Goal: Task Accomplishment & Management: Complete application form

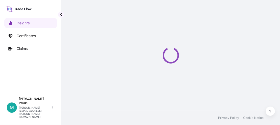
select select "2025"
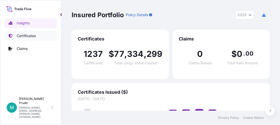
click at [30, 35] on p "Certificates" at bounding box center [26, 35] width 19 height 5
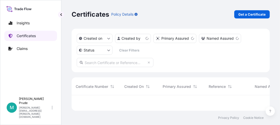
scroll to position [14, 194]
click at [245, 13] on p "Get a Certificate" at bounding box center [251, 14] width 27 height 5
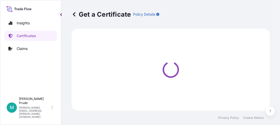
select select "Barge"
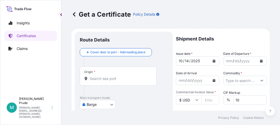
click at [260, 61] on icon "Calendar" at bounding box center [261, 60] width 3 height 3
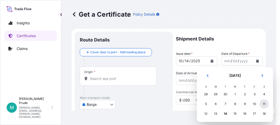
click at [264, 103] on div "11" at bounding box center [263, 103] width 9 height 9
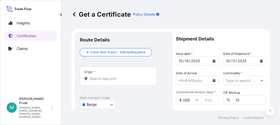
click at [214, 81] on button "Calendar" at bounding box center [214, 80] width 8 height 8
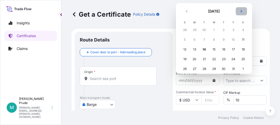
click at [241, 11] on icon "Next" at bounding box center [242, 11] width 2 height 3
click at [196, 39] on div "8" at bounding box center [194, 39] width 9 height 9
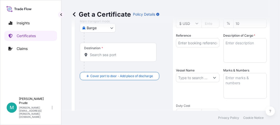
scroll to position [51, 0]
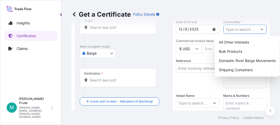
click at [260, 30] on icon "Show suggestions" at bounding box center [261, 30] width 3 height 2
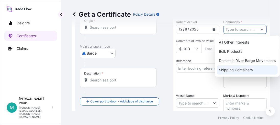
click at [254, 70] on div "Shipping Containers" at bounding box center [247, 69] width 61 height 9
type input "Shipping Containers"
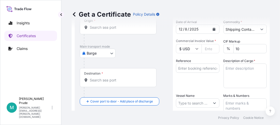
click at [206, 48] on input "Commercial Invoice Value *" at bounding box center [210, 48] width 18 height 9
paste input "7672.00"
type input "7672.00"
click at [181, 67] on input "Reference" at bounding box center [197, 67] width 43 height 9
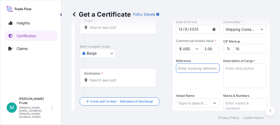
scroll to position [0, 0]
click at [189, 67] on input "Reference" at bounding box center [197, 67] width 43 height 9
paste input "80000110405"
type input "80000110405"
click at [238, 68] on textarea "Description of Cargo *" at bounding box center [244, 75] width 43 height 25
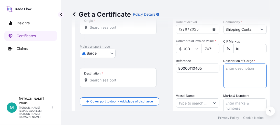
click at [243, 70] on textarea "Description of Cargo *" at bounding box center [244, 75] width 43 height 25
paste textarea "12 - 1H2 PLASTIC DRUMS SCHERCODINE S AMIDO-AMINE, 57GA O/H UN3077 ENVIRONMENTAL…"
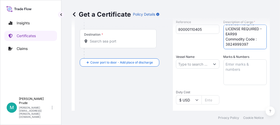
scroll to position [102, 0]
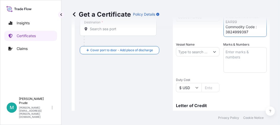
type textarea "12 - 1H2 PLASTIC DRUMS SCHERCODINE S AMIDO-AMINE, 57GA O/H UN3077 ENVIRONMENTAL…"
click at [184, 50] on input "Vessel Name" at bounding box center [193, 51] width 34 height 9
paste input "NYK [PERSON_NAME]"
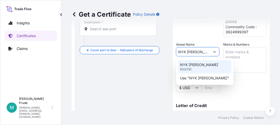
click at [193, 67] on p "NYK [PERSON_NAME]" at bounding box center [199, 64] width 38 height 5
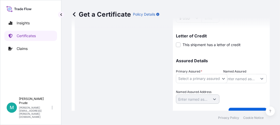
scroll to position [179, 0]
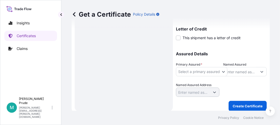
type input "NYK [PERSON_NAME]"
click at [201, 72] on body "0 options available. 2 options available. Insights Certificates Claims M [PERSO…" at bounding box center [140, 62] width 280 height 125
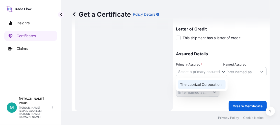
click at [204, 82] on div "The Lubrizol Corporation" at bounding box center [202, 84] width 48 height 9
select select "31566"
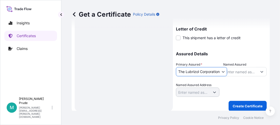
click at [231, 72] on input "Named Assured" at bounding box center [241, 71] width 34 height 9
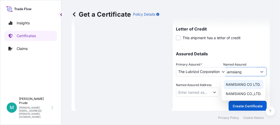
click at [249, 81] on div "NAMSIANG CO LTD." at bounding box center [244, 84] width 40 height 9
type input "NAMSIANG CO LTD."
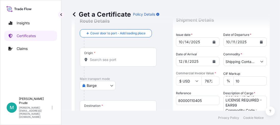
scroll to position [0, 0]
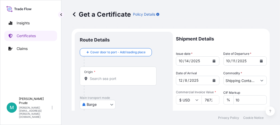
drag, startPoint x: 122, startPoint y: 104, endPoint x: 116, endPoint y: 104, distance: 5.6
click at [121, 104] on div "Main transport mode Barge Air Barge Barge in Tow Rail Road Ocean Vessel" at bounding box center [124, 108] width 88 height 24
click at [111, 103] on body "2 options available. Insights Certificates Claims M [PERSON_NAME] [PERSON_NAME]…" at bounding box center [140, 62] width 280 height 125
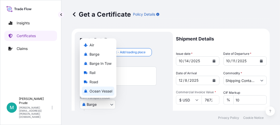
click at [106, 91] on span "Ocean Vessel" at bounding box center [100, 90] width 23 height 5
select select "Ocean Vessel"
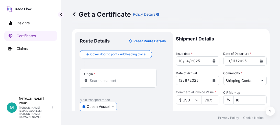
click at [115, 80] on input "Origin *" at bounding box center [120, 80] width 60 height 5
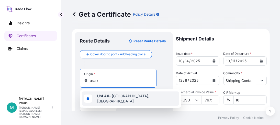
click at [127, 96] on span "USLAX - [GEOGRAPHIC_DATA], [GEOGRAPHIC_DATA]" at bounding box center [137, 98] width 80 height 10
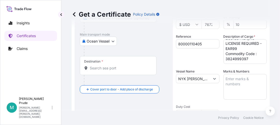
scroll to position [76, 0]
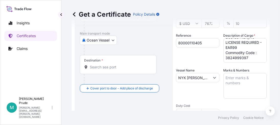
type input "USLAX - [GEOGRAPHIC_DATA], [GEOGRAPHIC_DATA]"
click at [100, 67] on input "Destination *" at bounding box center [120, 66] width 60 height 5
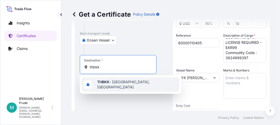
click at [114, 80] on div "THBKK - [GEOGRAPHIC_DATA], [GEOGRAPHIC_DATA]" at bounding box center [130, 84] width 97 height 14
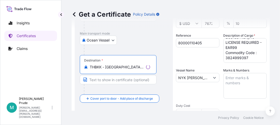
scroll to position [102, 0]
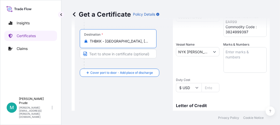
type input "THBKK - [GEOGRAPHIC_DATA], [GEOGRAPHIC_DATA]"
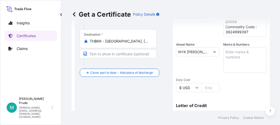
click at [148, 93] on div "Route Details Reset Route Details Cover door to port - Add loading place Place …" at bounding box center [124, 59] width 88 height 248
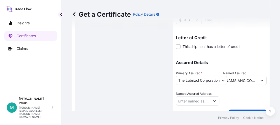
scroll to position [182, 0]
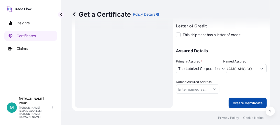
click at [253, 100] on p "Create Certificate" at bounding box center [248, 102] width 30 height 5
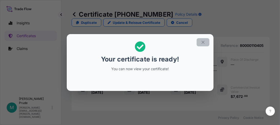
click at [203, 42] on icon "button" at bounding box center [203, 42] width 5 height 5
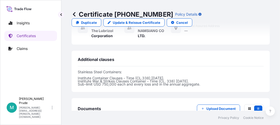
scroll to position [372, 0]
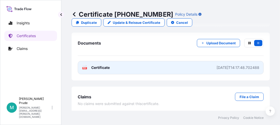
click at [94, 65] on span "Certificate" at bounding box center [100, 67] width 18 height 5
